Goal: Find specific page/section

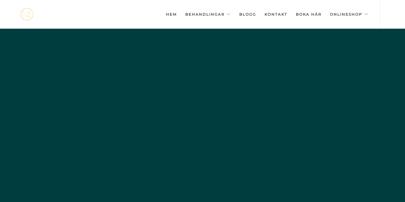
click at [284, 13] on link "Kontakt" at bounding box center [276, 14] width 23 height 28
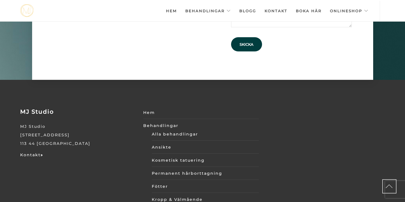
scroll to position [1872, 0]
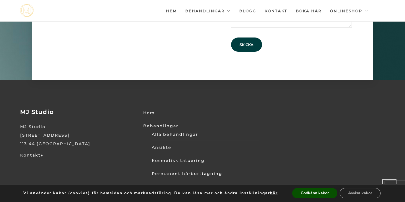
click at [289, 120] on div "MJ Studio MJ Studio [STREET_ADDRESS] Kontakt » Hem Behandlingar Alla behandling…" at bounding box center [202, 205] width 373 height 192
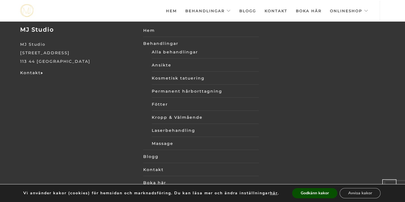
scroll to position [1977, 0]
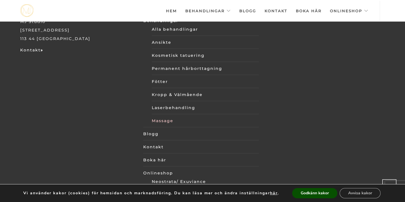
click at [164, 117] on link "Massage" at bounding box center [205, 121] width 107 height 9
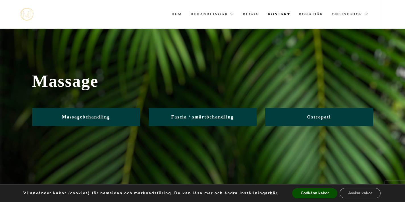
click at [284, 18] on link "Kontakt" at bounding box center [279, 14] width 23 height 28
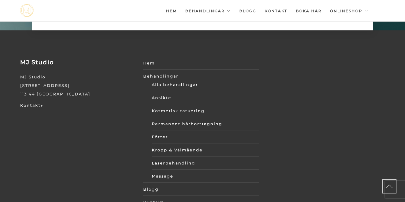
scroll to position [0, -2841]
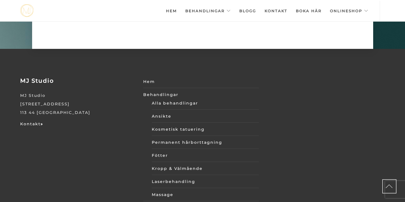
click at [168, 11] on link "Hem" at bounding box center [171, 11] width 11 height 20
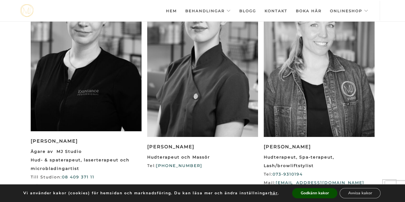
scroll to position [625, 0]
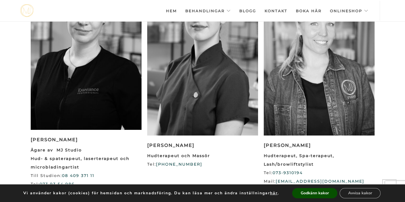
drag, startPoint x: 264, startPoint y: 141, endPoint x: 321, endPoint y: 141, distance: 57.4
click at [321, 143] on h3 "[PERSON_NAME]" at bounding box center [319, 145] width 111 height 5
copy h3 "[PERSON_NAME]"
